Goal: Find specific page/section: Find specific page/section

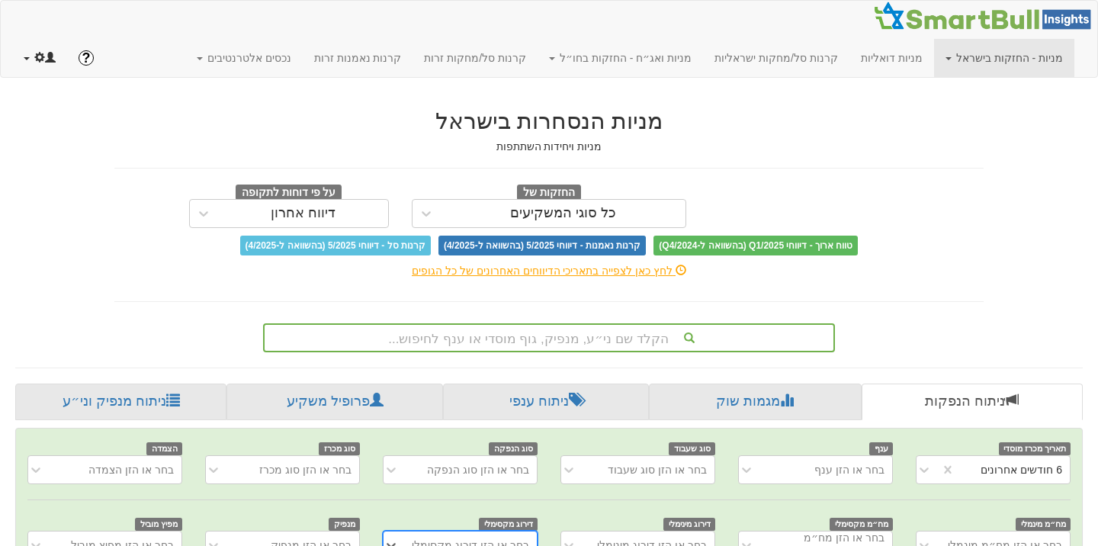
click at [33, 59] on link at bounding box center [39, 58] width 55 height 38
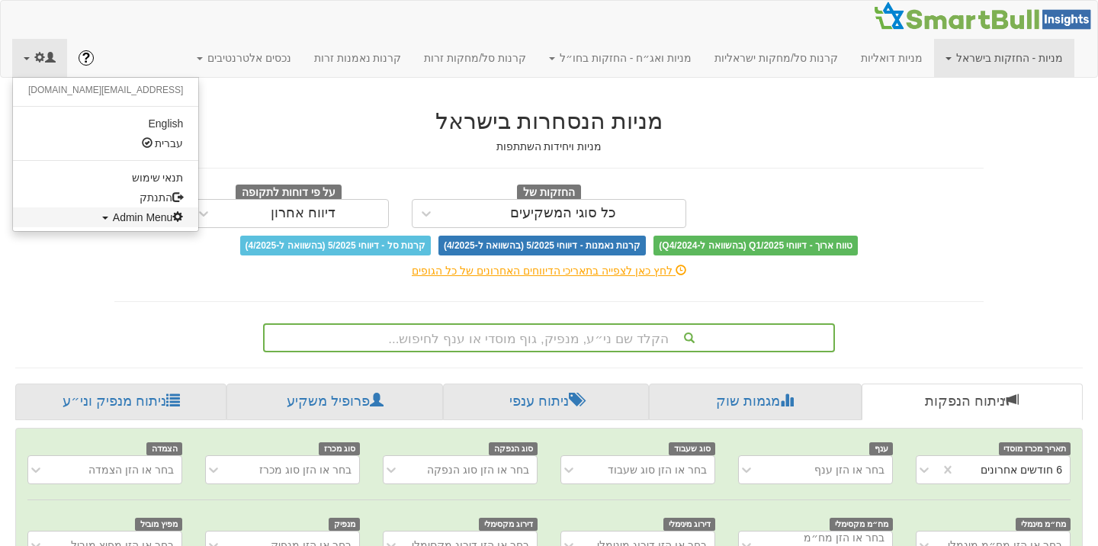
scroll to position [0, 3135]
click at [113, 217] on span "Admin Menu" at bounding box center [148, 217] width 71 height 12
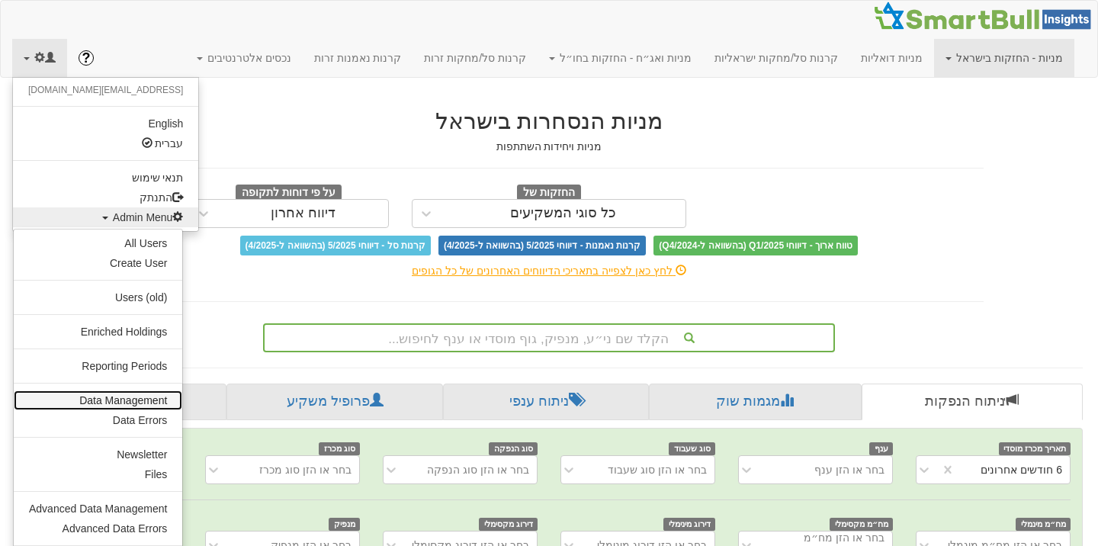
click at [132, 398] on link "Data Management" at bounding box center [98, 400] width 169 height 20
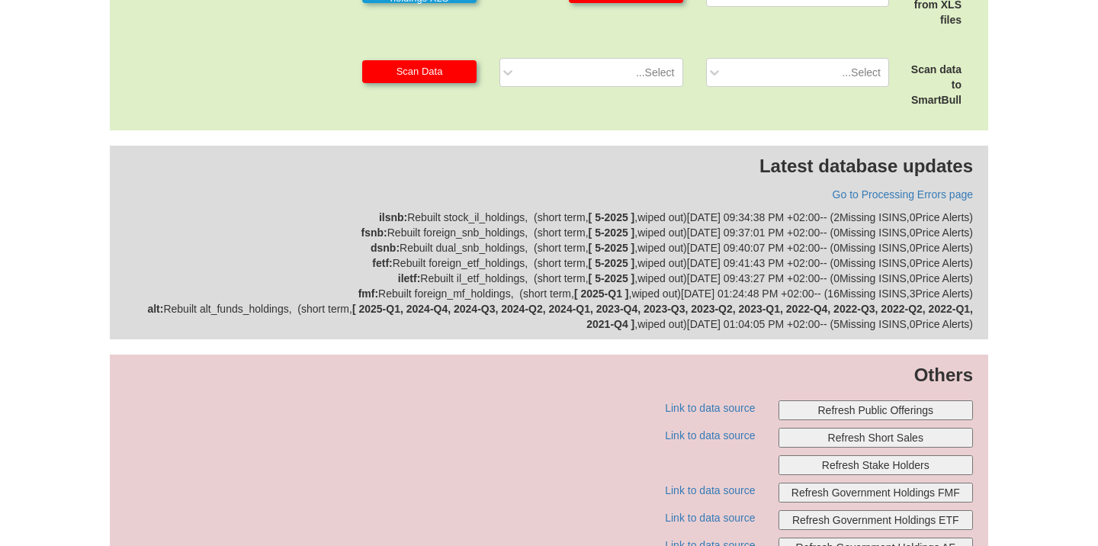
scroll to position [596, 0]
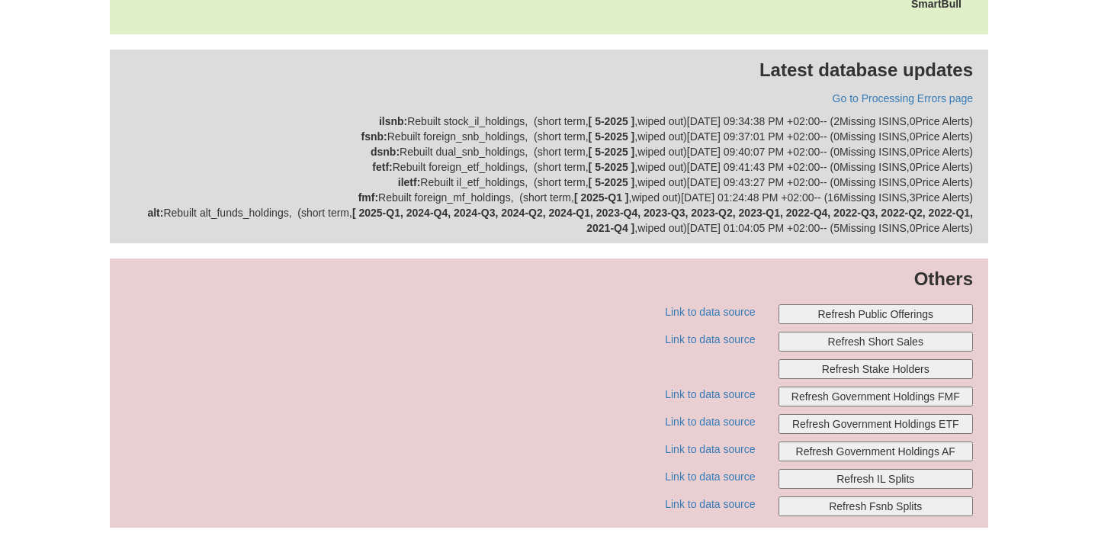
click at [844, 313] on button "Refresh Public Offerings" at bounding box center [876, 314] width 195 height 20
click at [797, 312] on button "Refresh Public Offerings" at bounding box center [876, 314] width 195 height 20
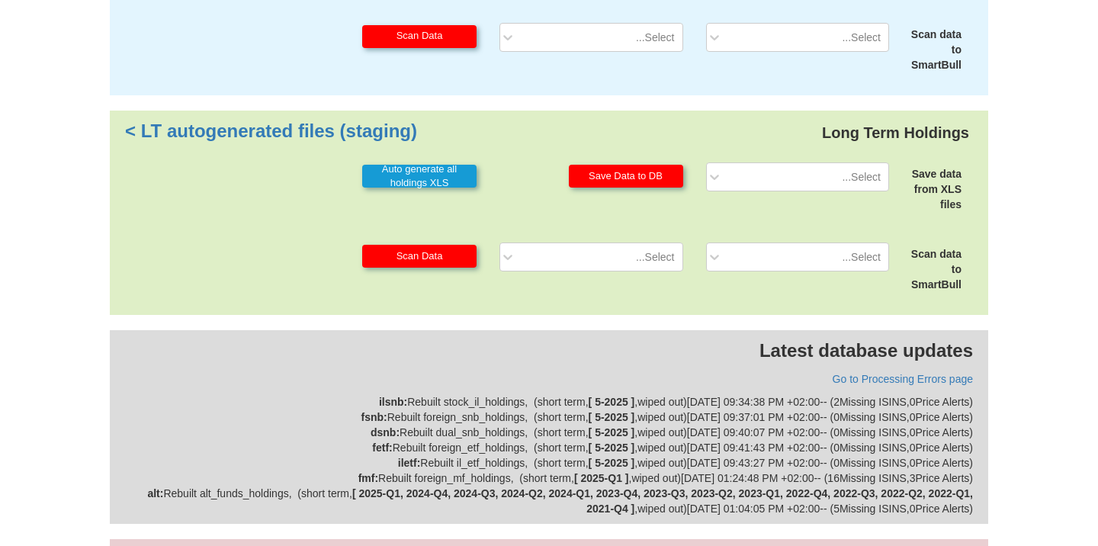
scroll to position [0, 0]
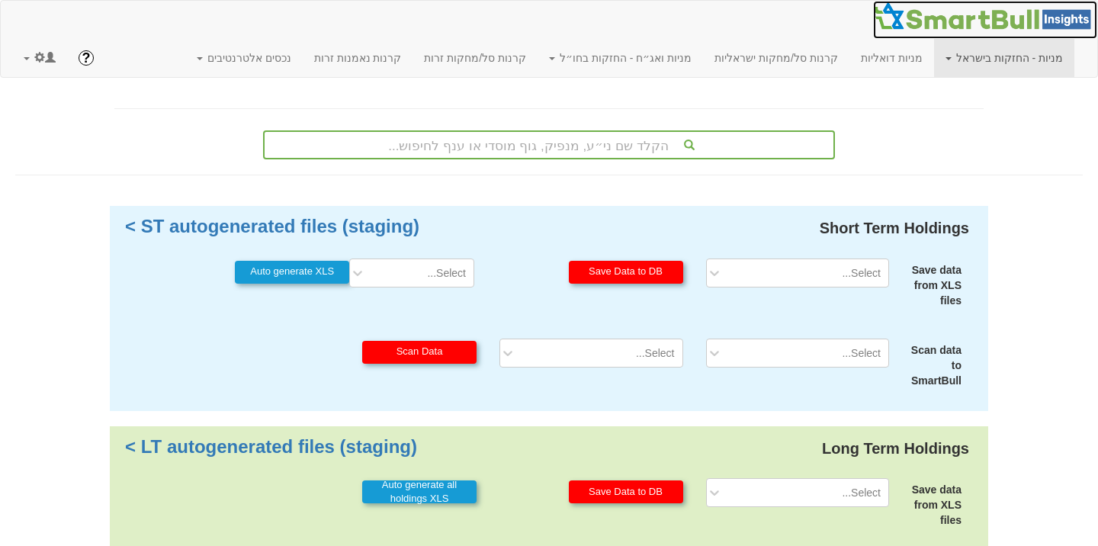
click at [978, 23] on img at bounding box center [985, 16] width 224 height 31
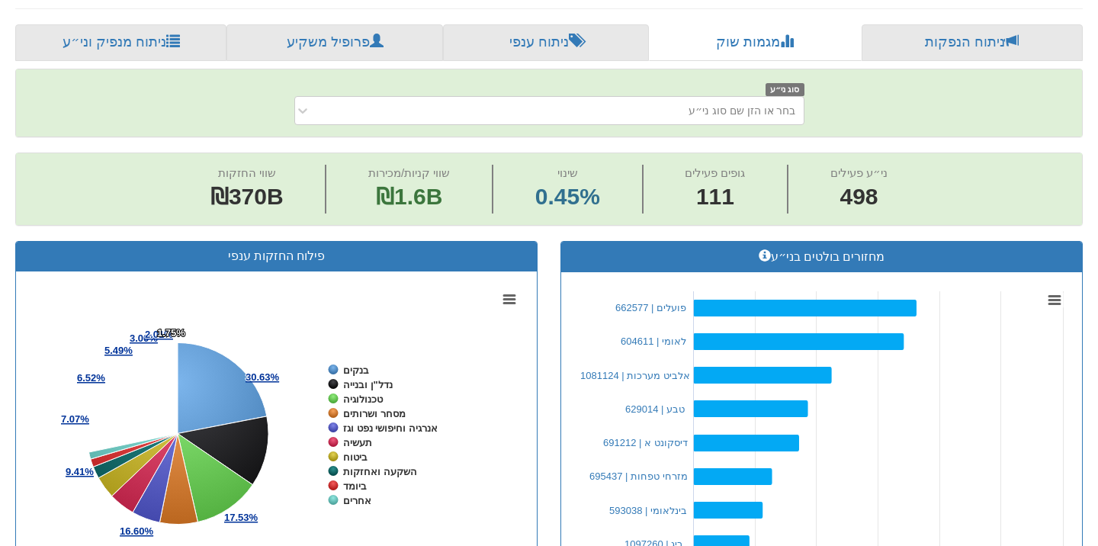
scroll to position [0, 16042]
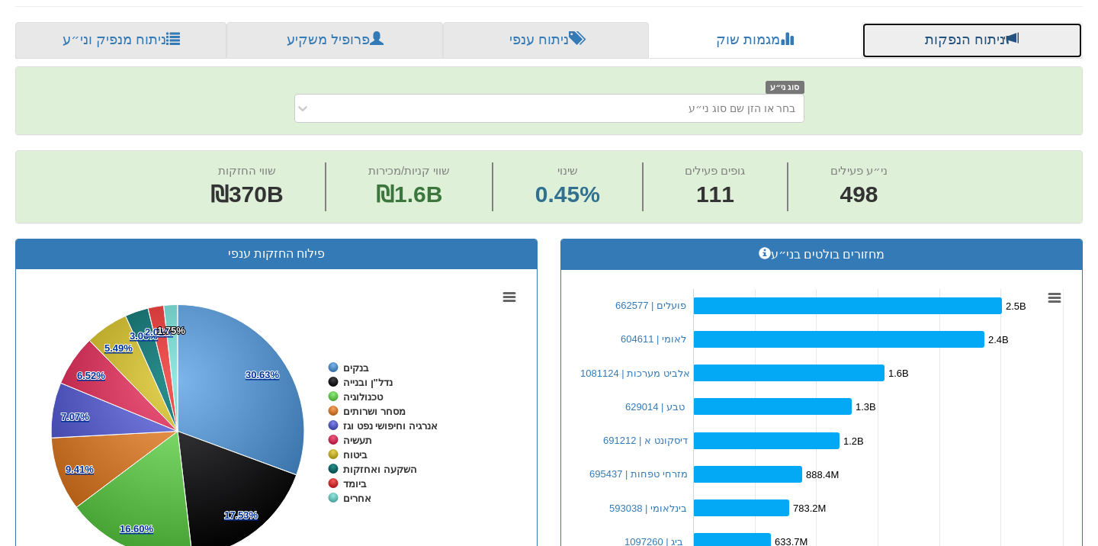
click at [957, 40] on link "ניתוח הנפקות" at bounding box center [972, 40] width 221 height 37
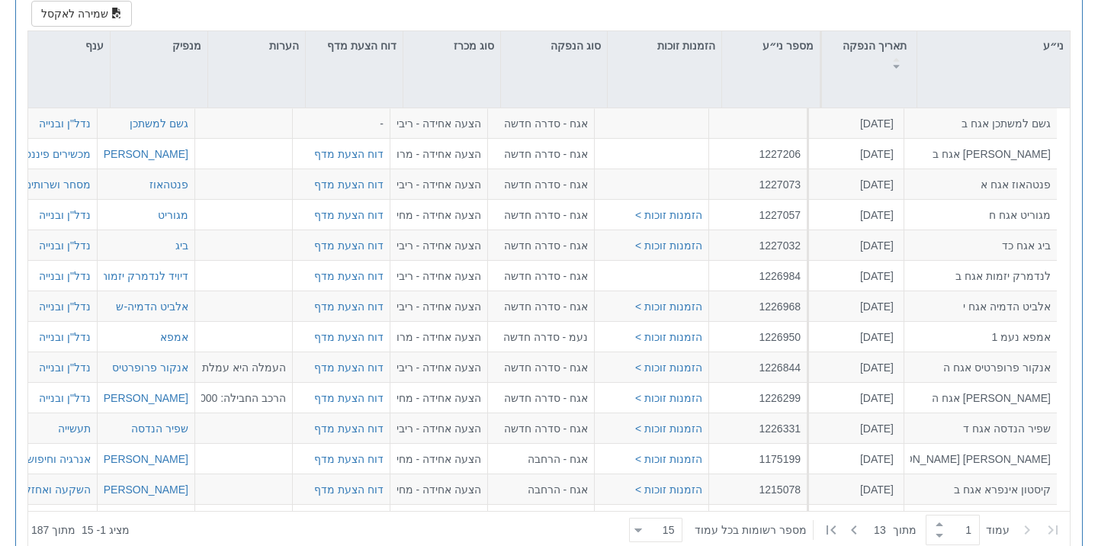
scroll to position [752, 0]
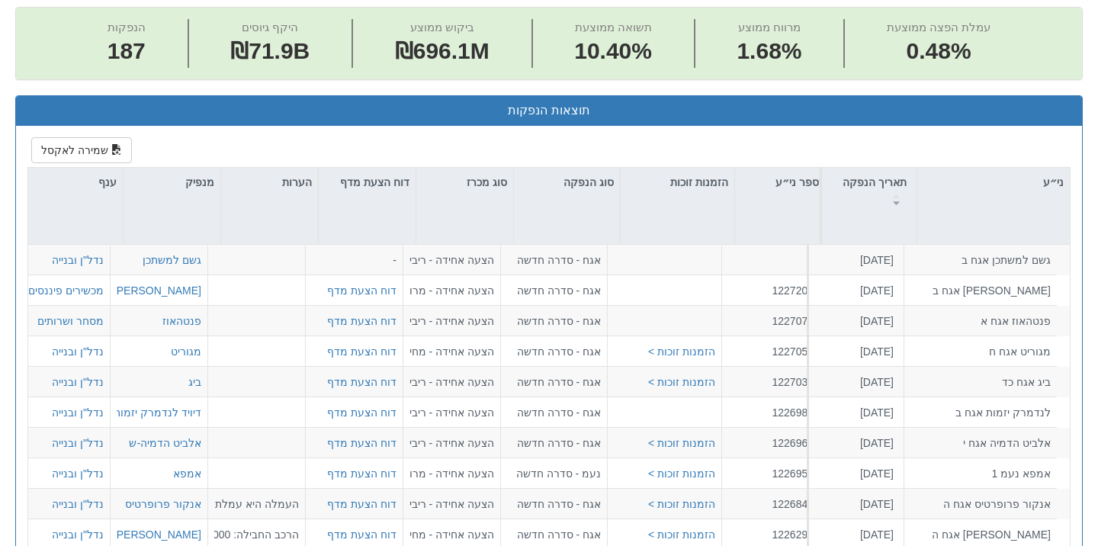
scroll to position [615, 0]
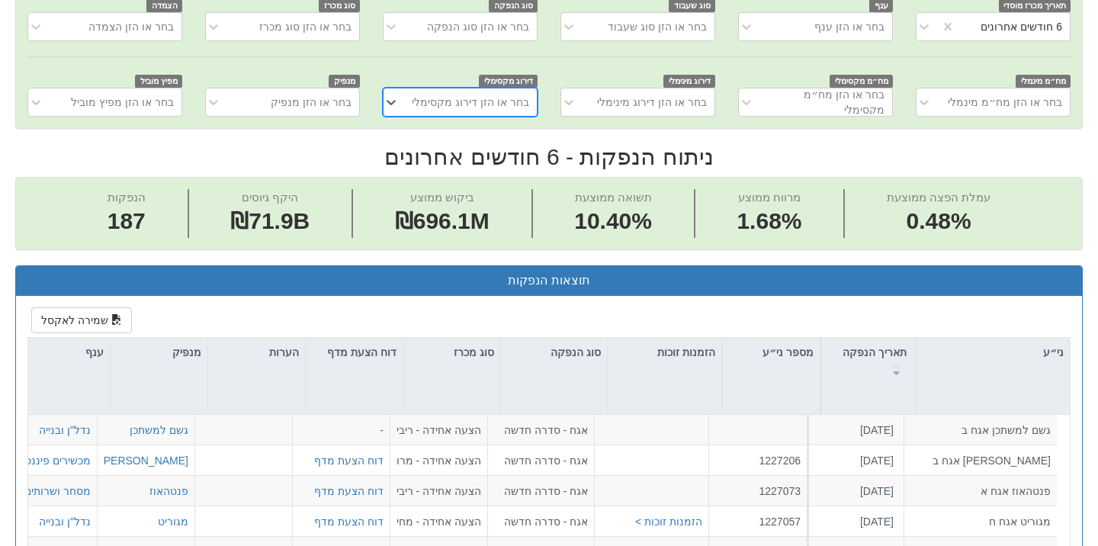
scroll to position [446, 0]
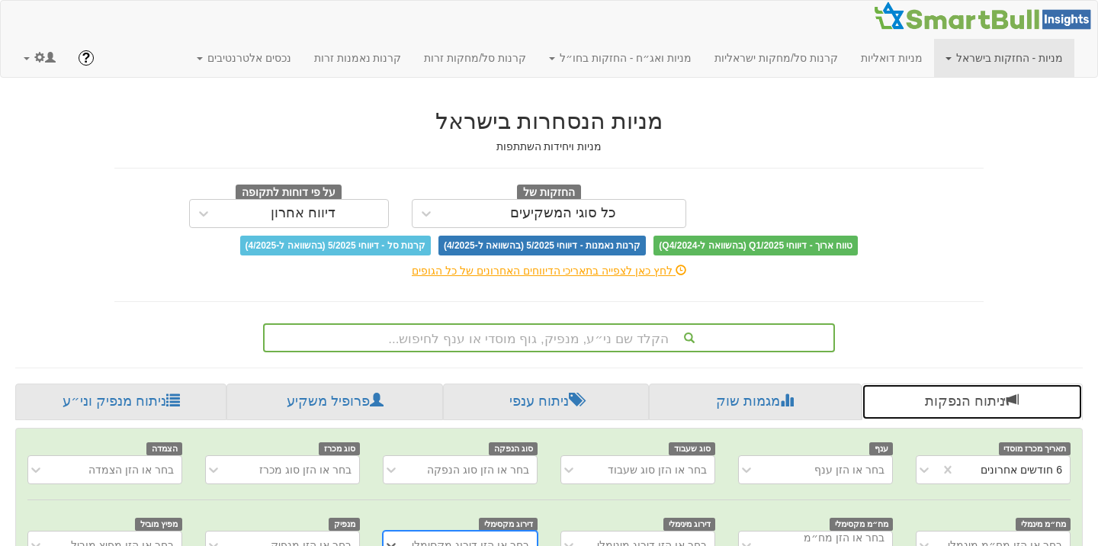
click at [953, 408] on link "ניתוח הנפקות" at bounding box center [972, 402] width 221 height 37
